Goal: Task Accomplishment & Management: Use online tool/utility

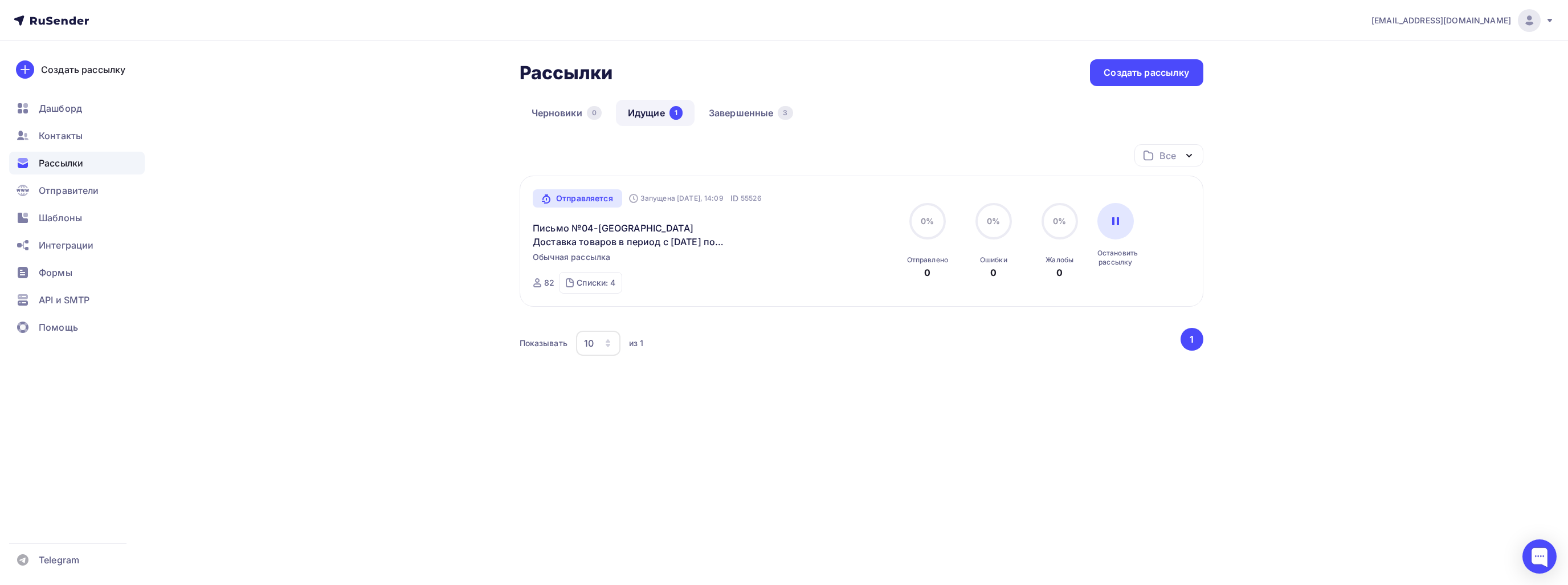
click at [84, 155] on div "Рассылки" at bounding box center [77, 163] width 136 height 23
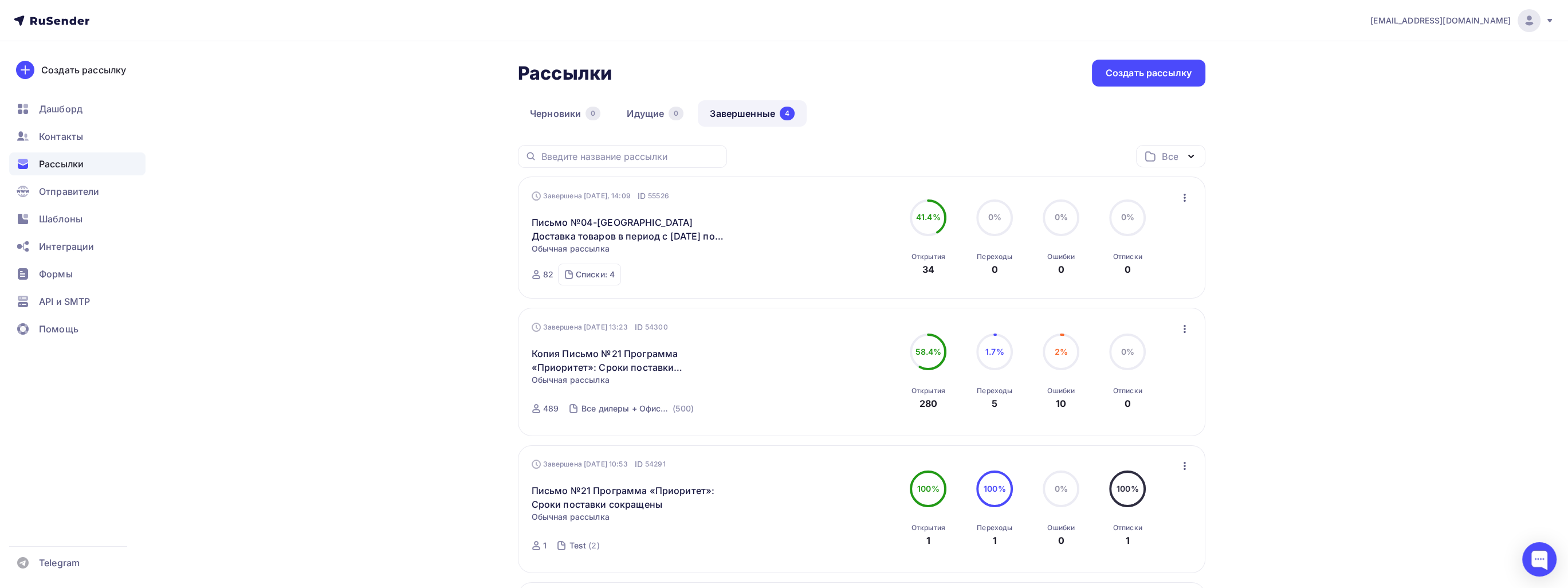
click at [1188, 193] on icon "button" at bounding box center [1185, 198] width 14 height 14
click at [1152, 266] on div "Копировать в новую" at bounding box center [1132, 273] width 117 height 14
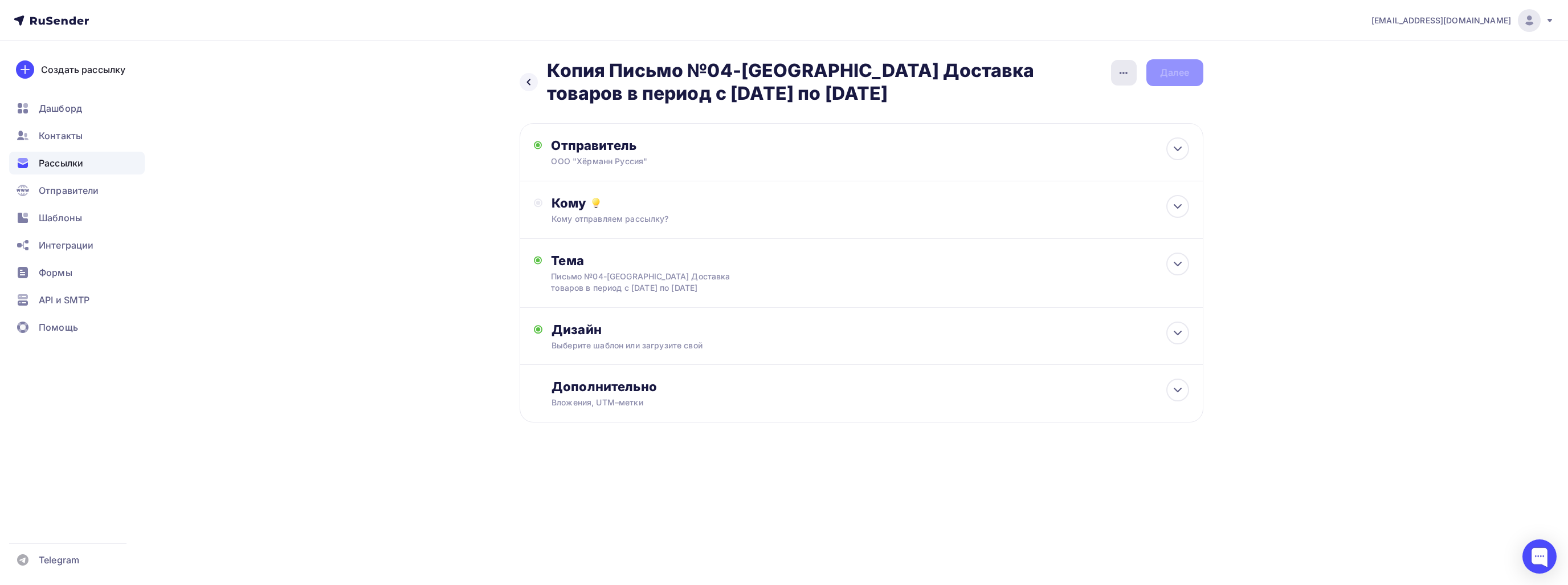
click at [1121, 76] on icon "button" at bounding box center [1124, 73] width 14 height 14
click at [1084, 133] on div "Переименовать рассылку" at bounding box center [1063, 131] width 141 height 14
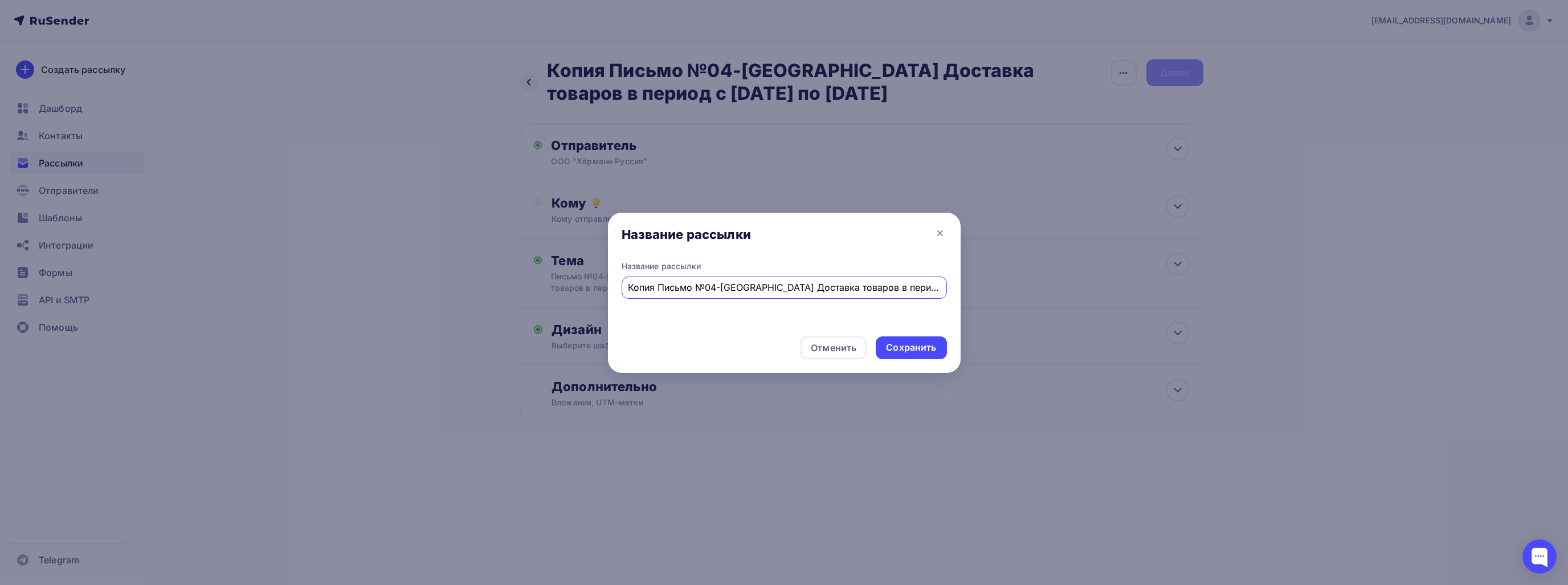
scroll to position [0, 34]
drag, startPoint x: 670, startPoint y: 286, endPoint x: 1010, endPoint y: 295, distance: 340.1
click at [1010, 295] on div "Название рассылки Название рассылки Копия Письмо №04-[GEOGRAPHIC_DATA] Доставка…" at bounding box center [784, 292] width 1568 height 585
click at [648, 287] on input "Копия Письмо №22 Складская программа для противопожарных дверей [PERSON_NAME] H…" at bounding box center [784, 287] width 312 height 14
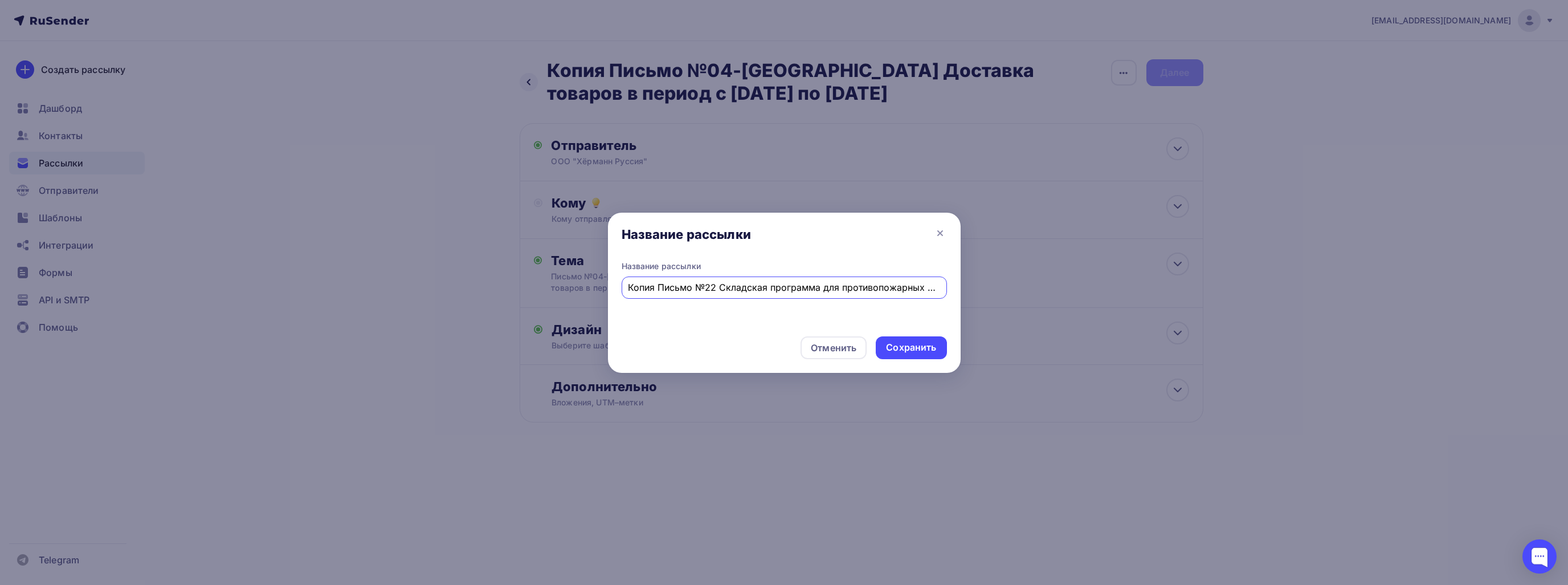
click at [648, 287] on input "Копия Письмо №22 Складская программа для противопожарных дверей [PERSON_NAME] H…" at bounding box center [784, 287] width 312 height 14
type input "Письмо №22 Складская программа для противопожарных дверей [PERSON_NAME] HC60N-1"
click at [901, 345] on div "Сохранить" at bounding box center [911, 347] width 50 height 13
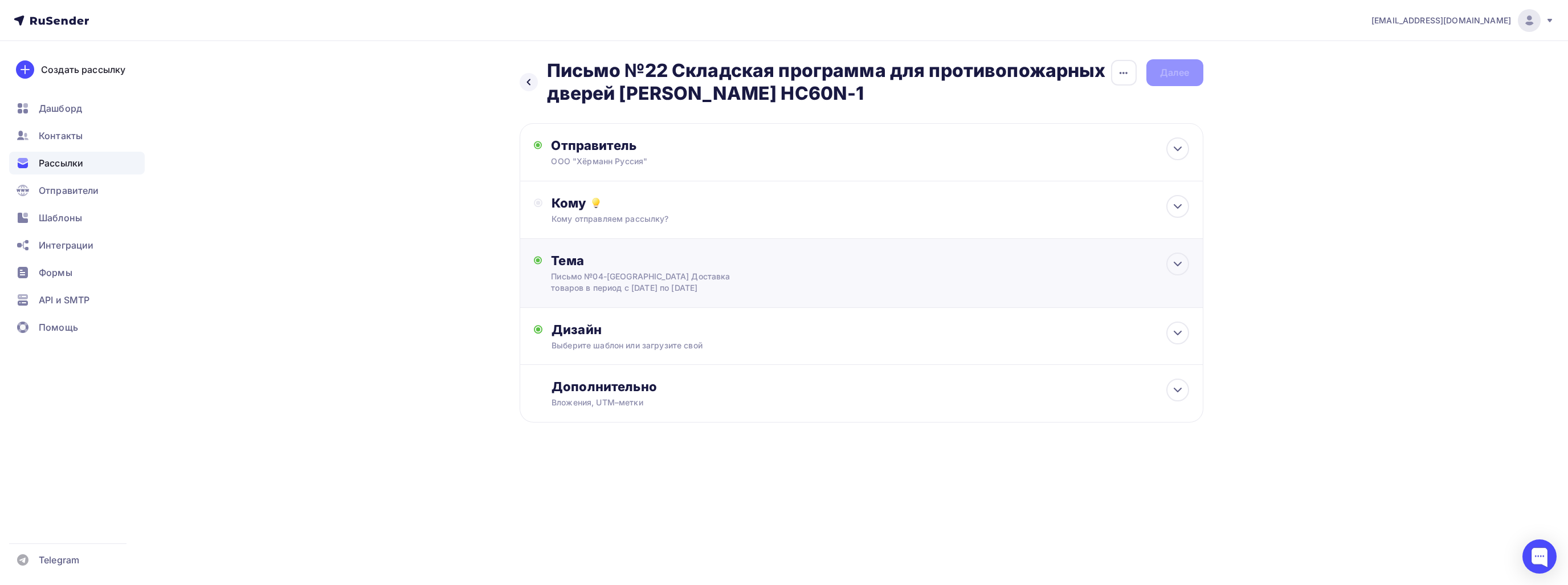
click at [748, 290] on div "Письмо №04-[GEOGRAPHIC_DATA] Доставка товаров в период с [DATE] по [DATE]" at bounding box center [653, 282] width 203 height 23
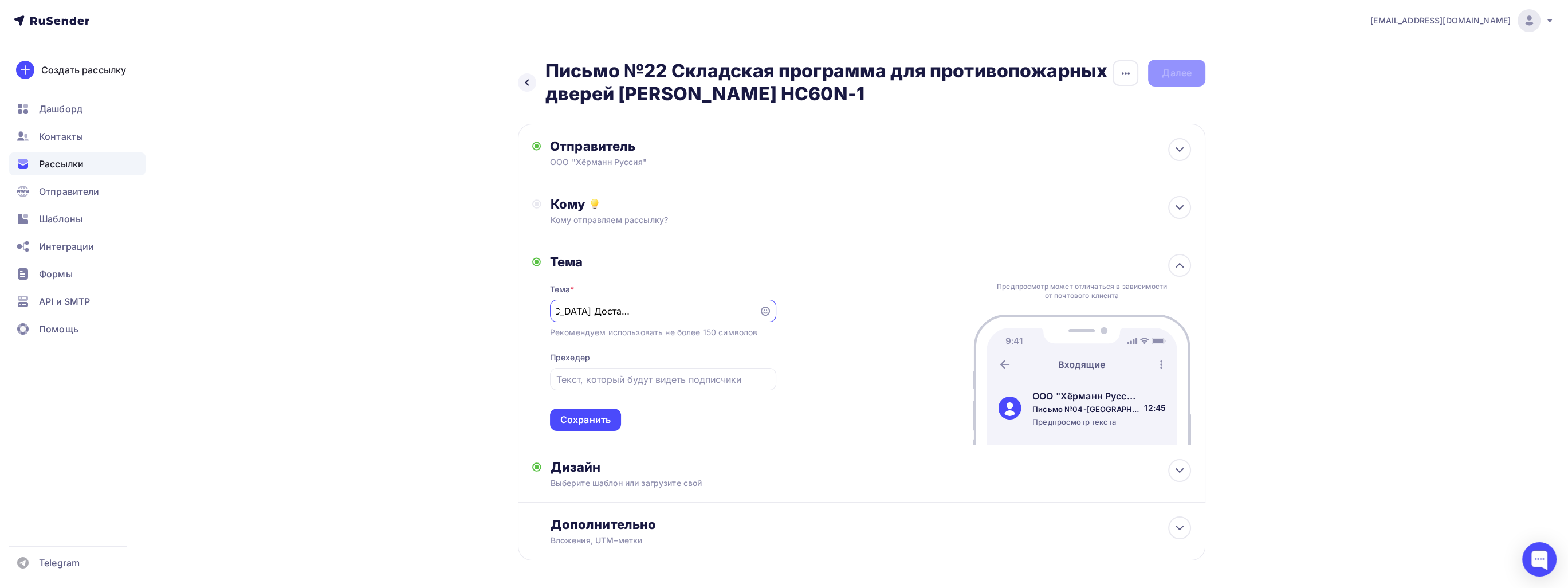
click at [690, 315] on input "Письмо №04-[GEOGRAPHIC_DATA] Доставка товаров в период с [DATE] по [DATE]" at bounding box center [654, 311] width 196 height 14
drag, startPoint x: 550, startPoint y: 65, endPoint x: 819, endPoint y: 94, distance: 270.6
click at [820, 94] on h2 "Письмо №22 Складская программа для противопожарных дверей [PERSON_NAME] HC60N-1" at bounding box center [828, 82] width 566 height 46
copy h2 "Письмо №22 Складская программа для противопожарных дверей [PERSON_NAME] HC60N-1"
drag, startPoint x: 556, startPoint y: 307, endPoint x: 876, endPoint y: 312, distance: 320.0
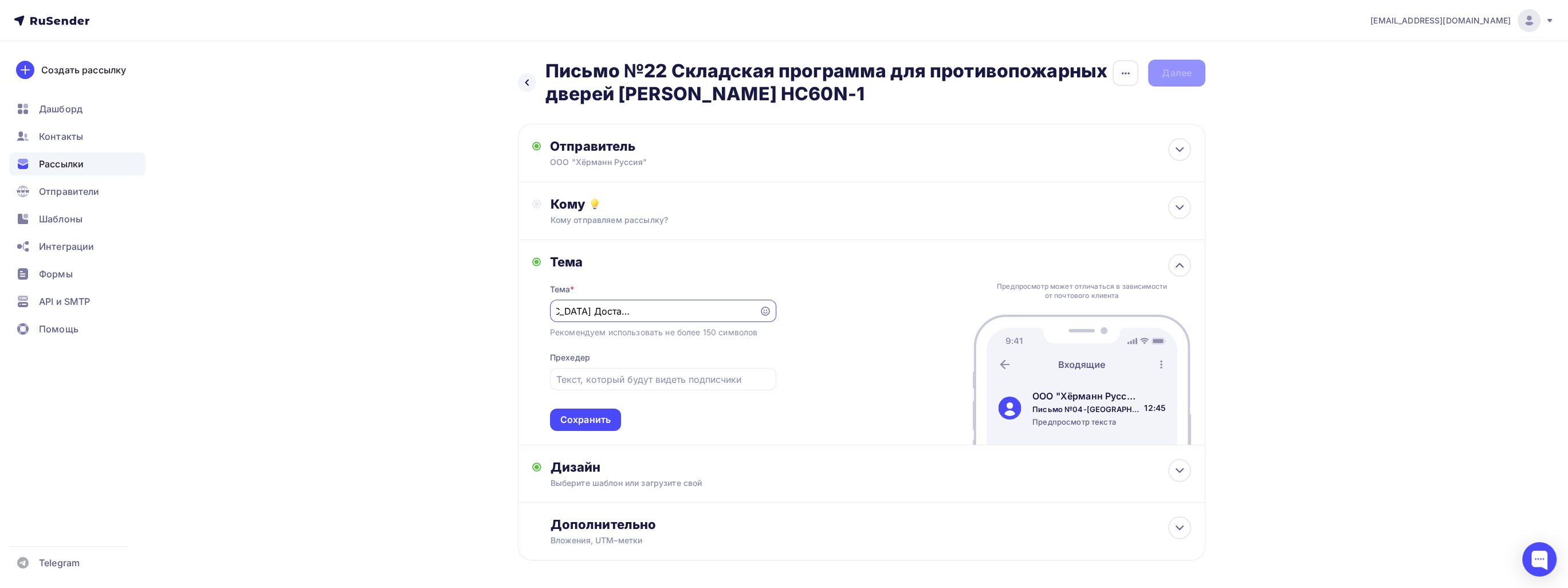
click at [876, 312] on div "Тема Тема * Письмо №04-[GEOGRAPHIC_DATA] Доставка товаров в период с [DATE] по …" at bounding box center [861, 342] width 687 height 205
paste input "22 Складская программа для противопожарных дверей [PERSON_NAME] HC60N-1"
type input "Письмо №22 Складская программа для противопожарных дверей [PERSON_NAME] HC60N-1"
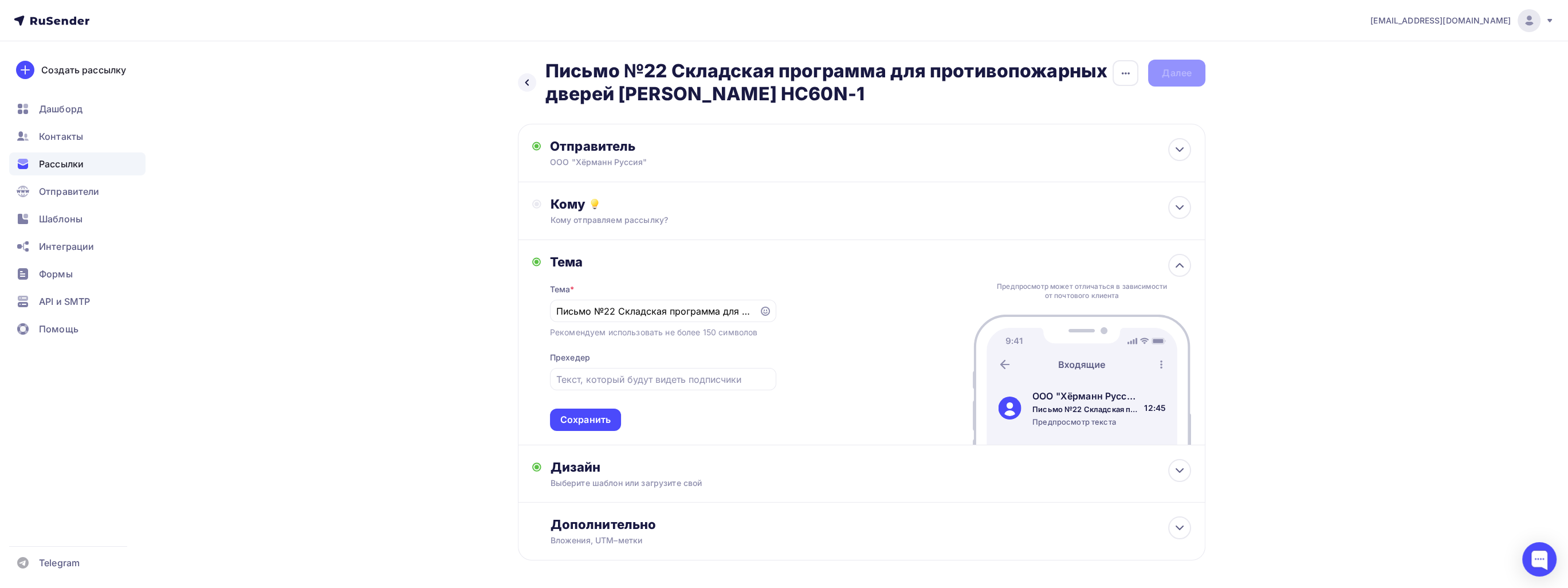
click at [809, 379] on div "Тема Тема * Письмо №22 Складская программа для противопожарных дверей [PERSON_N…" at bounding box center [861, 342] width 687 height 205
click at [1175, 142] on div at bounding box center [1180, 150] width 23 height 23
type input "ООО "Хёрманн Руссия""
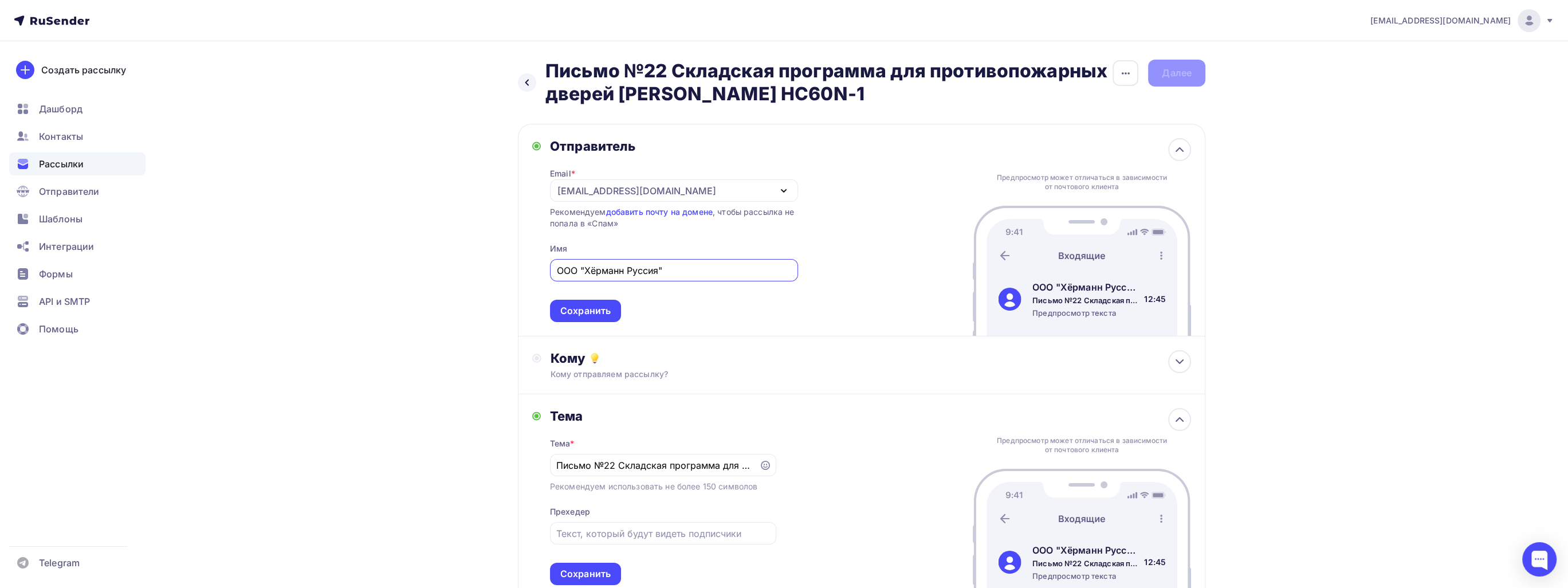
click at [589, 310] on div "Сохранить" at bounding box center [585, 311] width 50 height 13
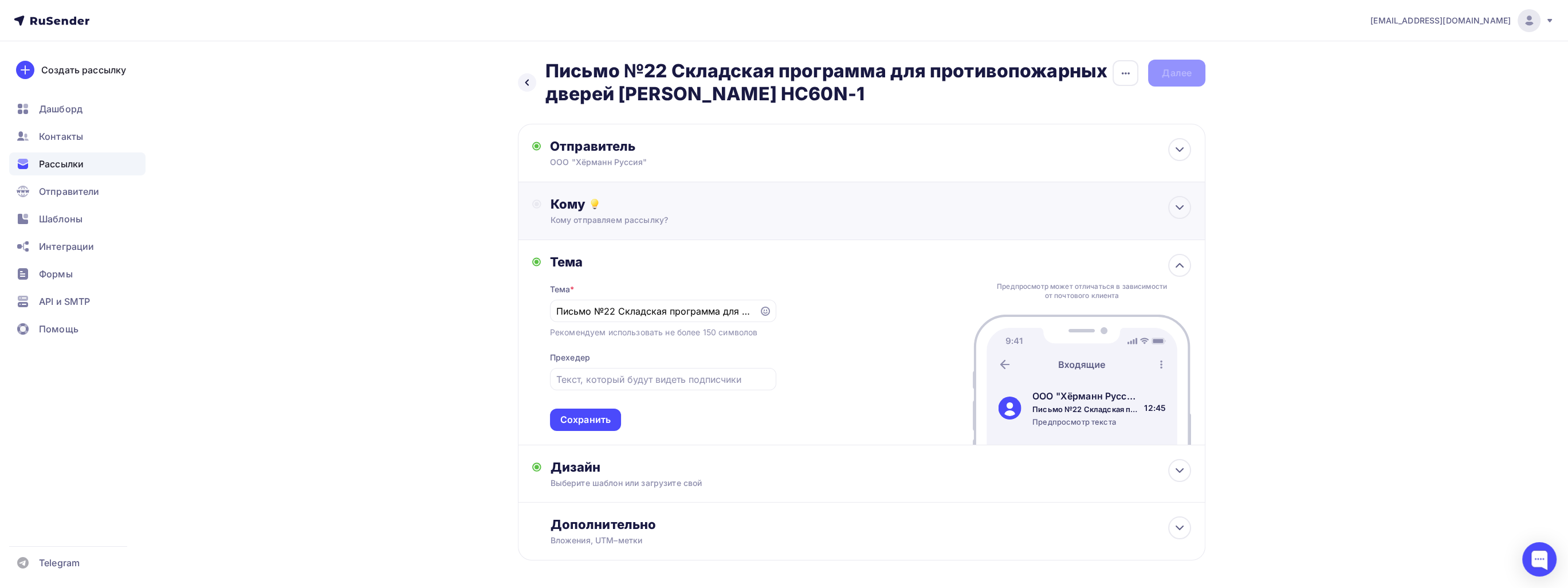
click at [678, 223] on div "Кому отправляем рассылку?" at bounding box center [839, 220] width 577 height 11
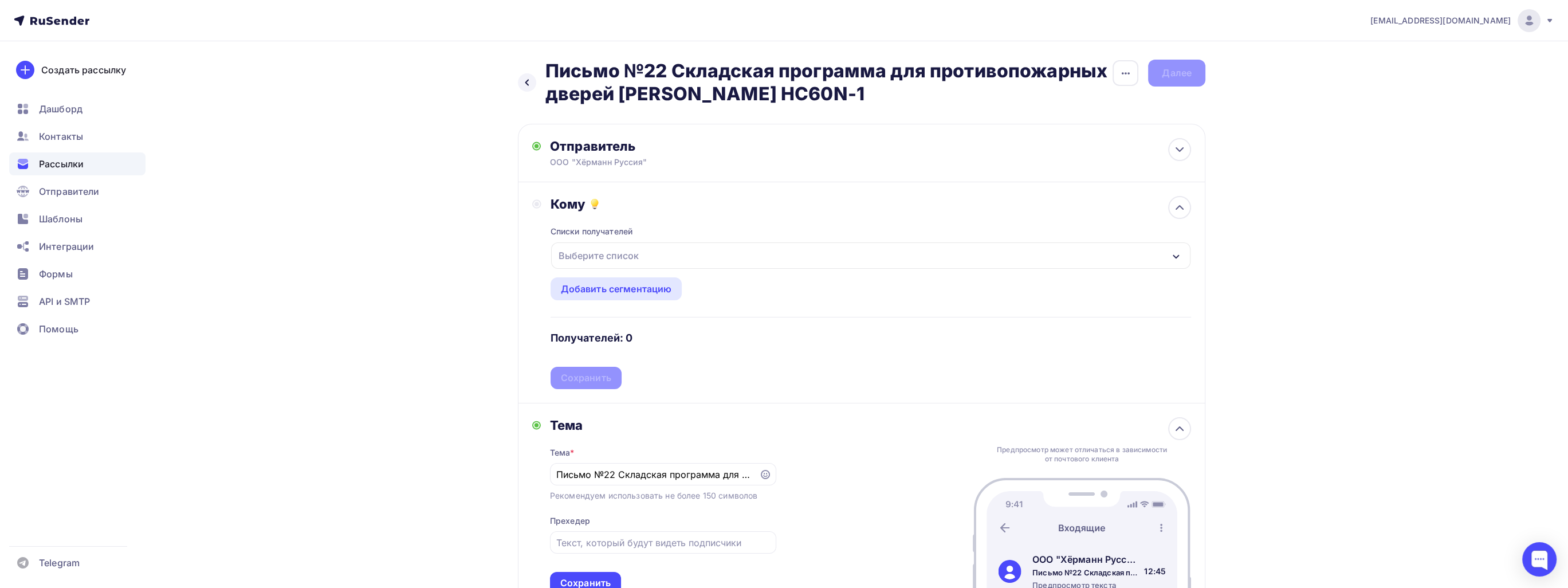
click at [641, 248] on div "Выберите список" at bounding box center [599, 255] width 89 height 20
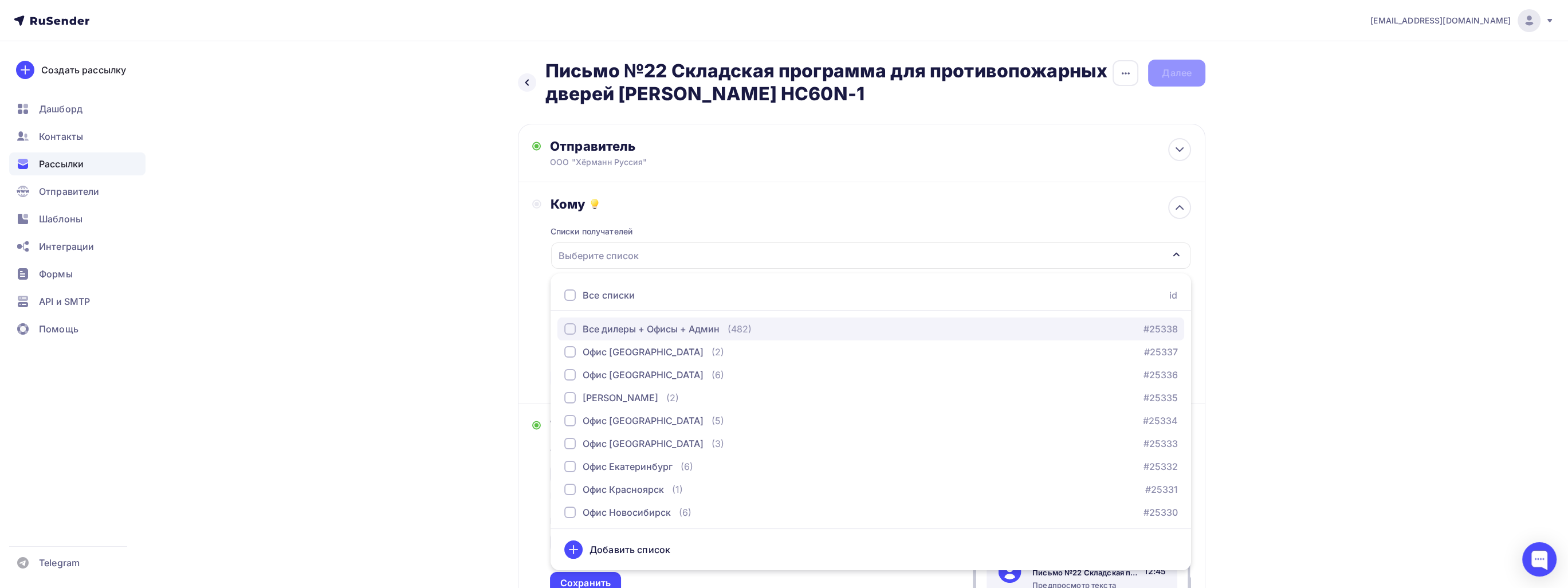
click at [695, 330] on div "Все дилеры + Офисы + Админ" at bounding box center [651, 329] width 137 height 14
click at [504, 287] on div "Назад Письмо №22 Складская программа для противопожарных дверей [PERSON_NAME] H…" at bounding box center [784, 420] width 939 height 756
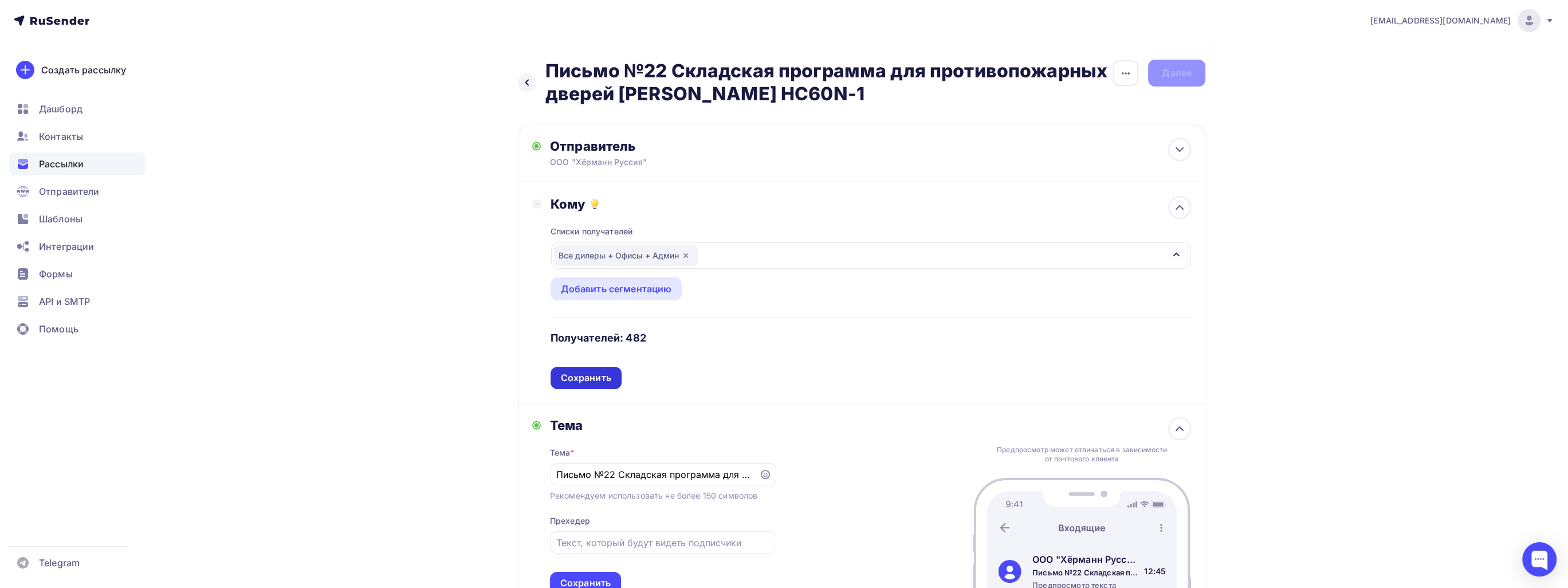
click at [592, 376] on div "Сохранить" at bounding box center [585, 378] width 50 height 13
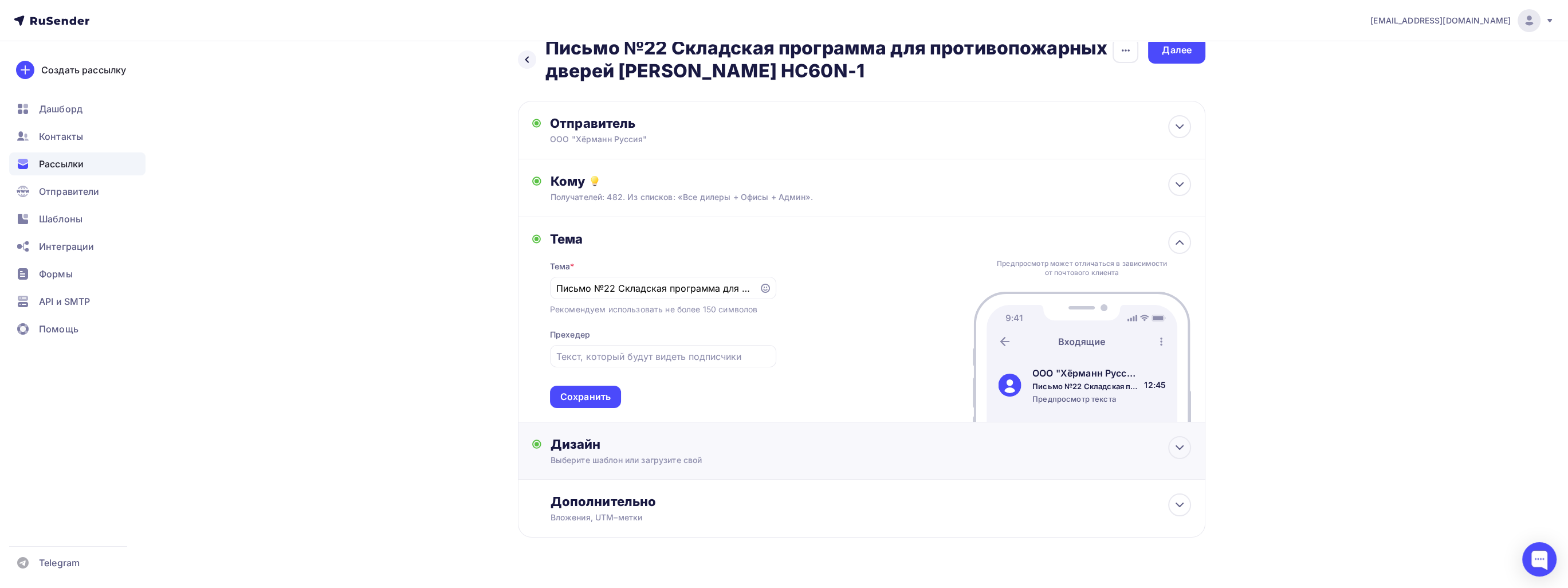
scroll to position [46, 0]
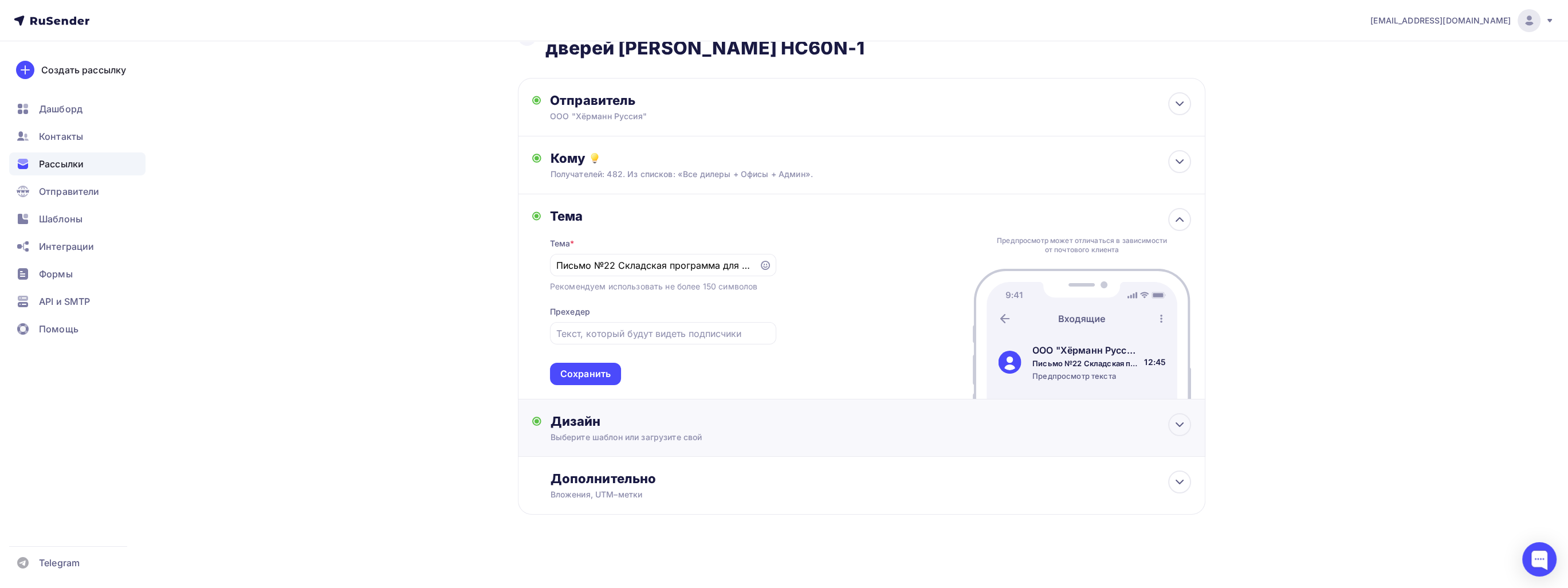
click at [766, 436] on div "Выберите шаблон или загрузите свой" at bounding box center [839, 437] width 577 height 11
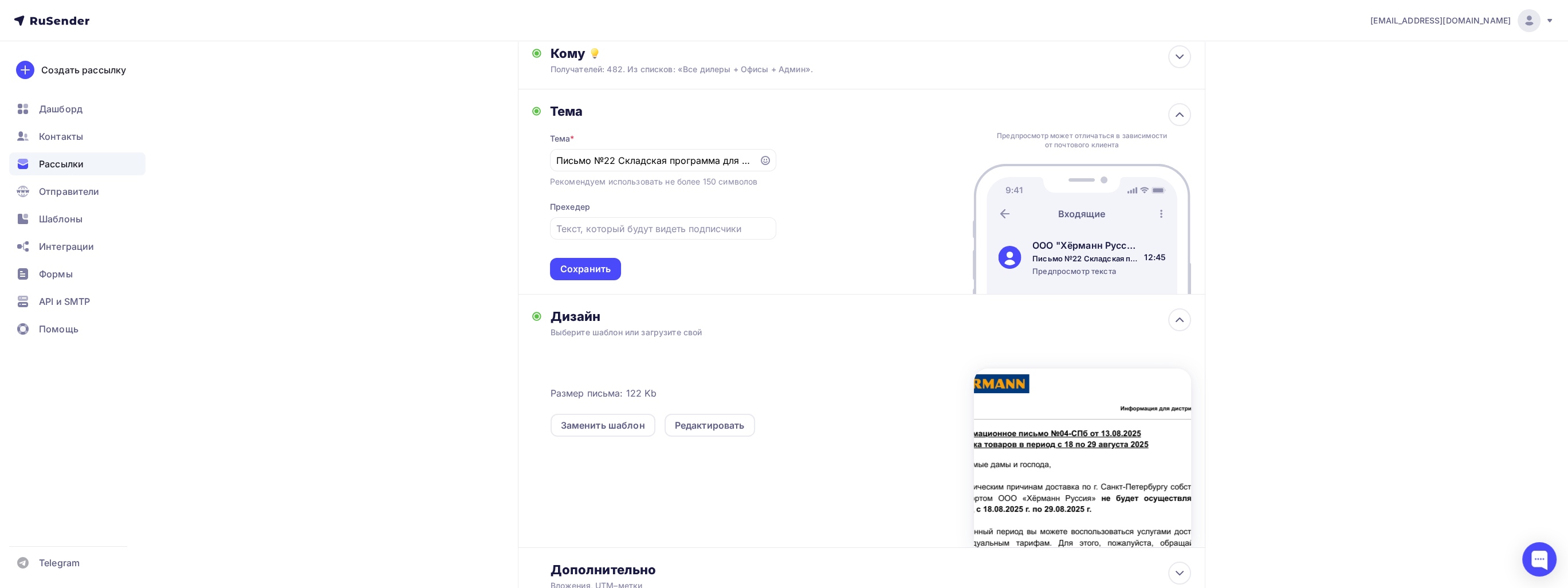
scroll to position [161, 0]
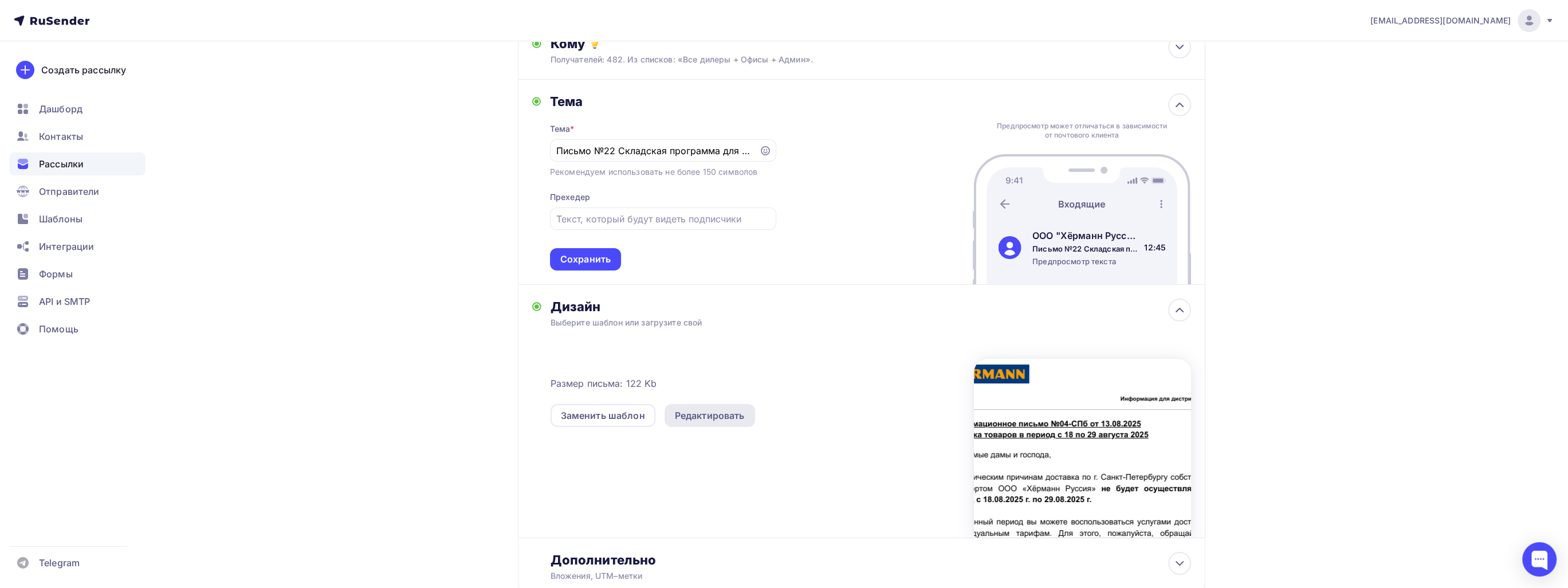
click at [707, 410] on div "Редактировать" at bounding box center [710, 416] width 70 height 14
